Goal: Find specific page/section: Find specific page/section

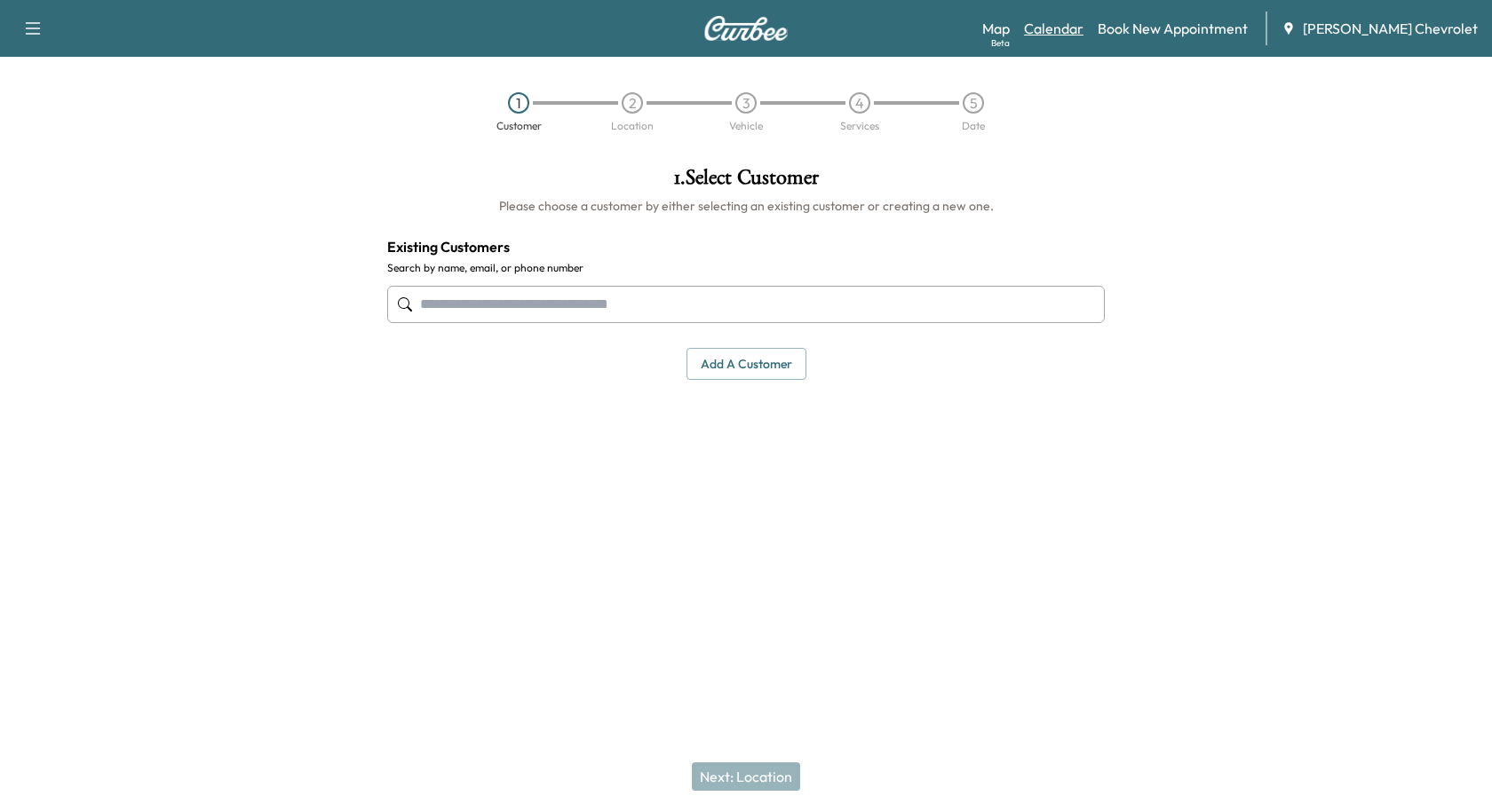
click at [1083, 36] on link "Calendar" at bounding box center [1054, 28] width 60 height 22
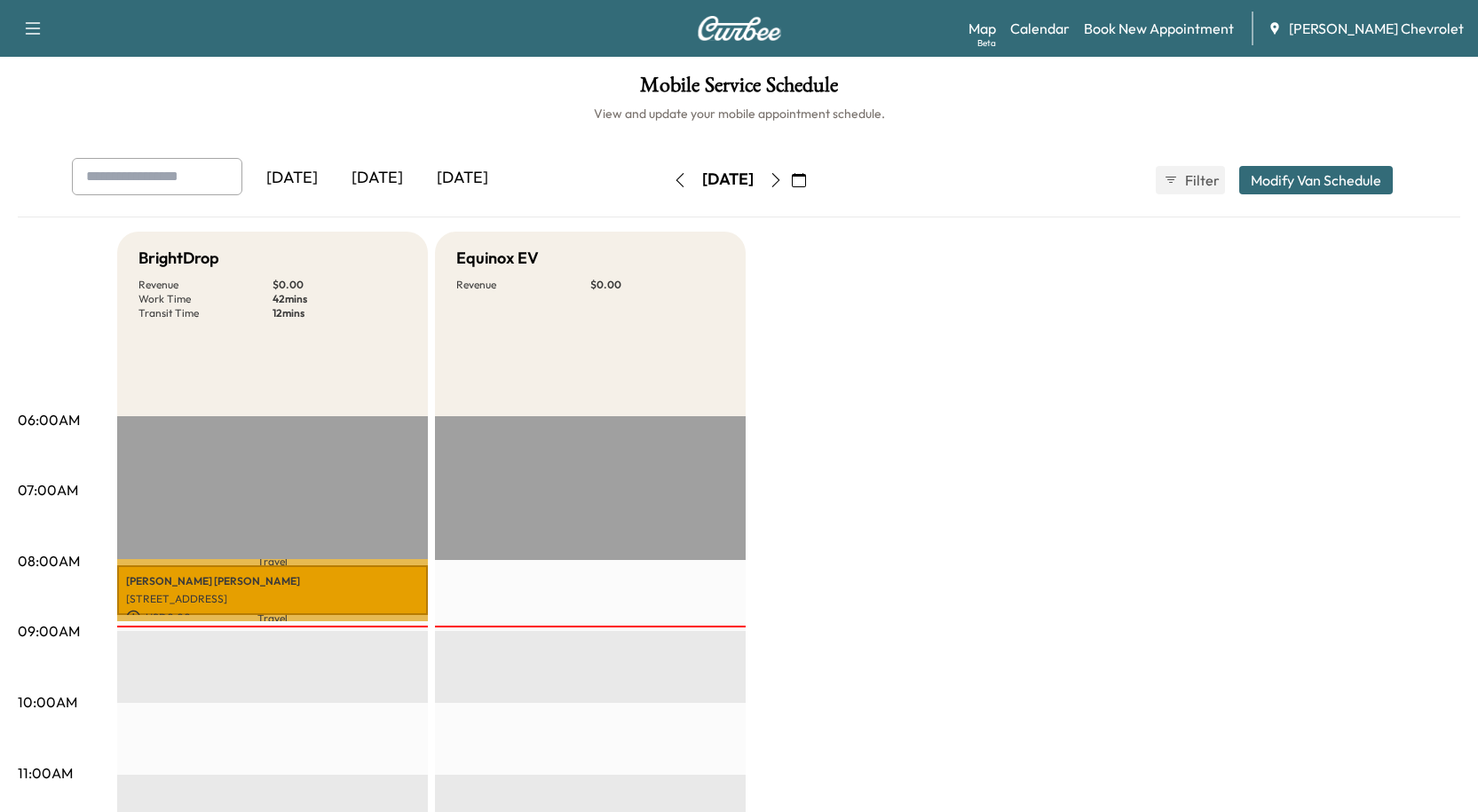
click at [783, 178] on icon "button" at bounding box center [775, 180] width 14 height 14
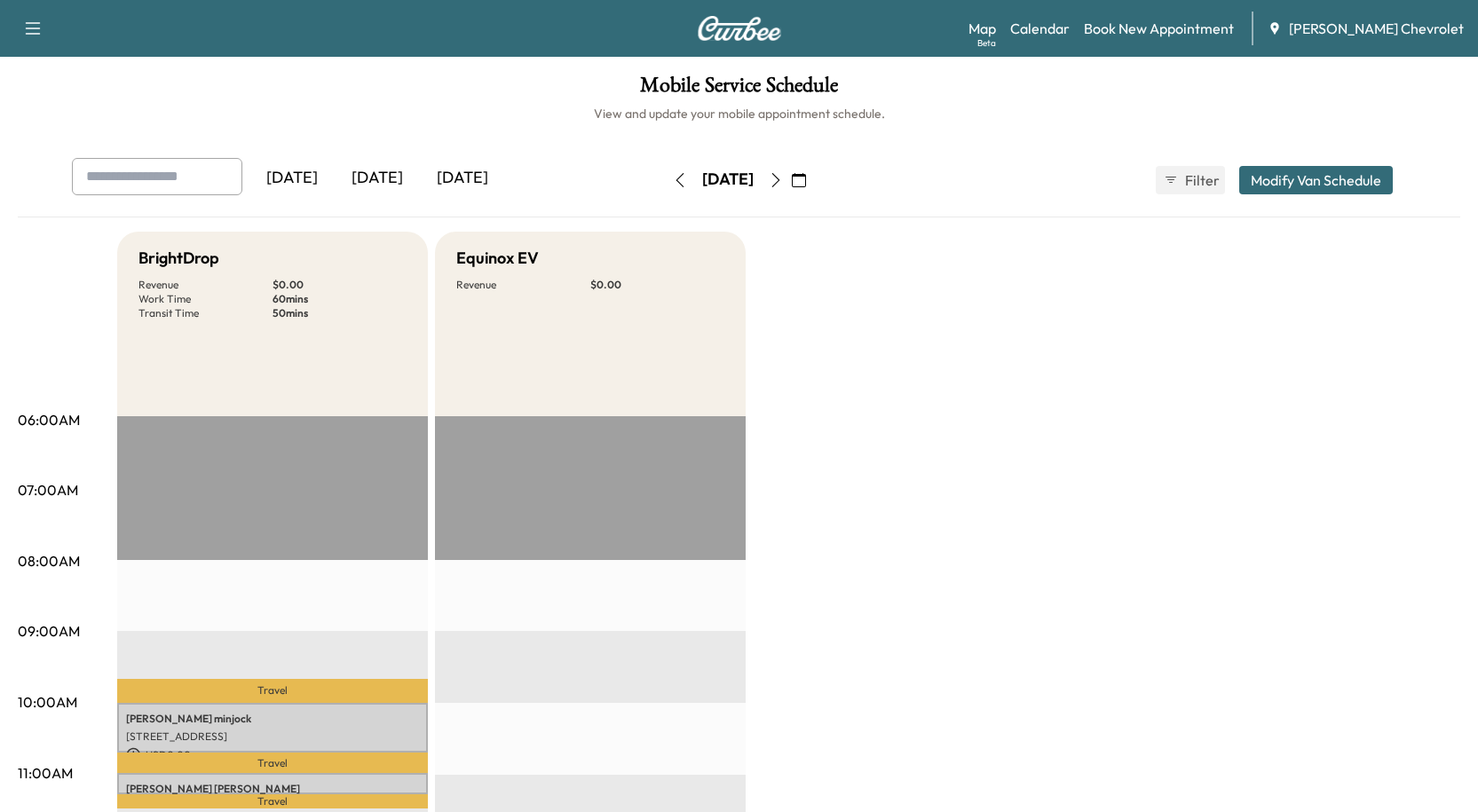
click at [814, 178] on button "button" at bounding box center [799, 180] width 30 height 28
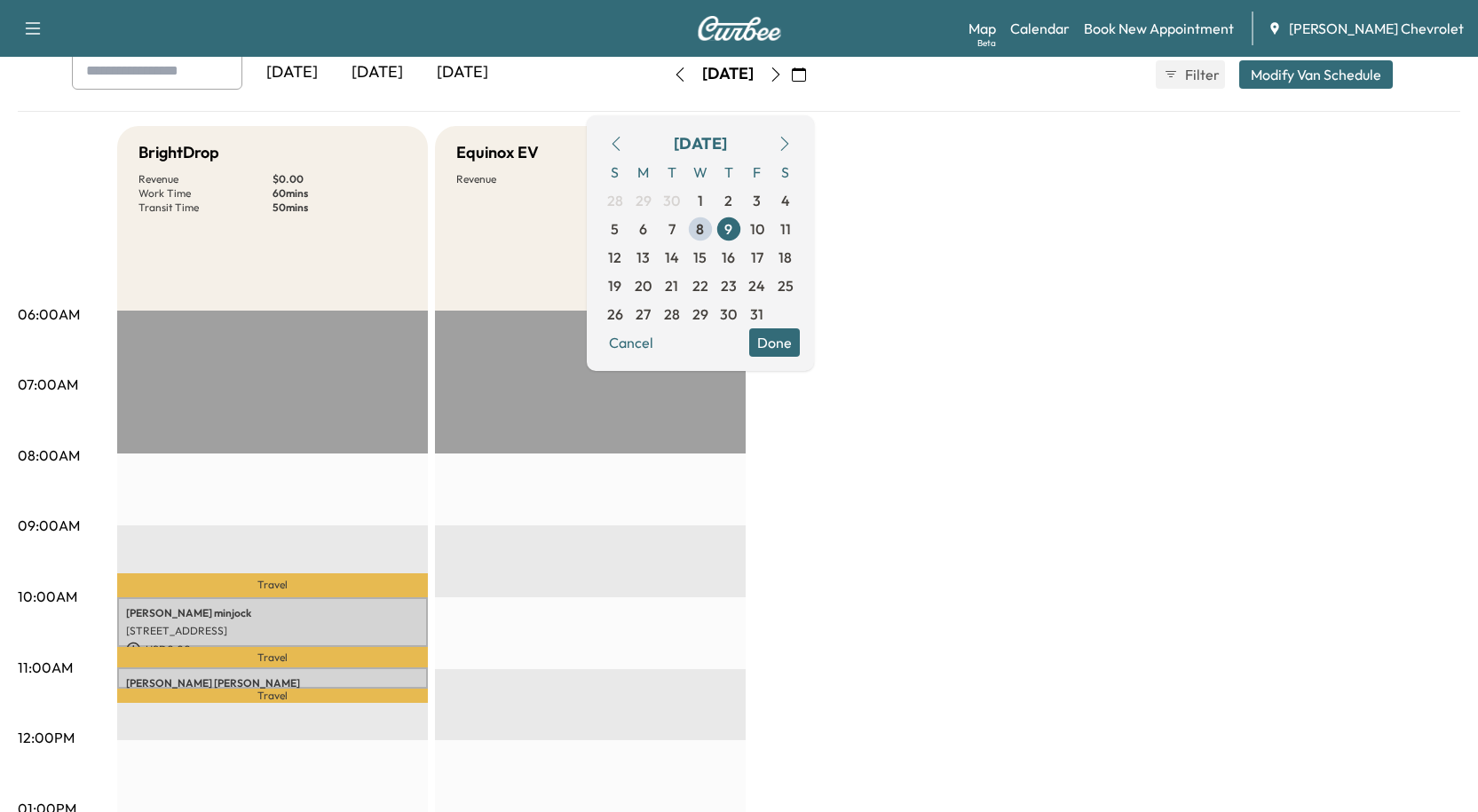
scroll to position [89, 0]
